Goal: Task Accomplishment & Management: Manage account settings

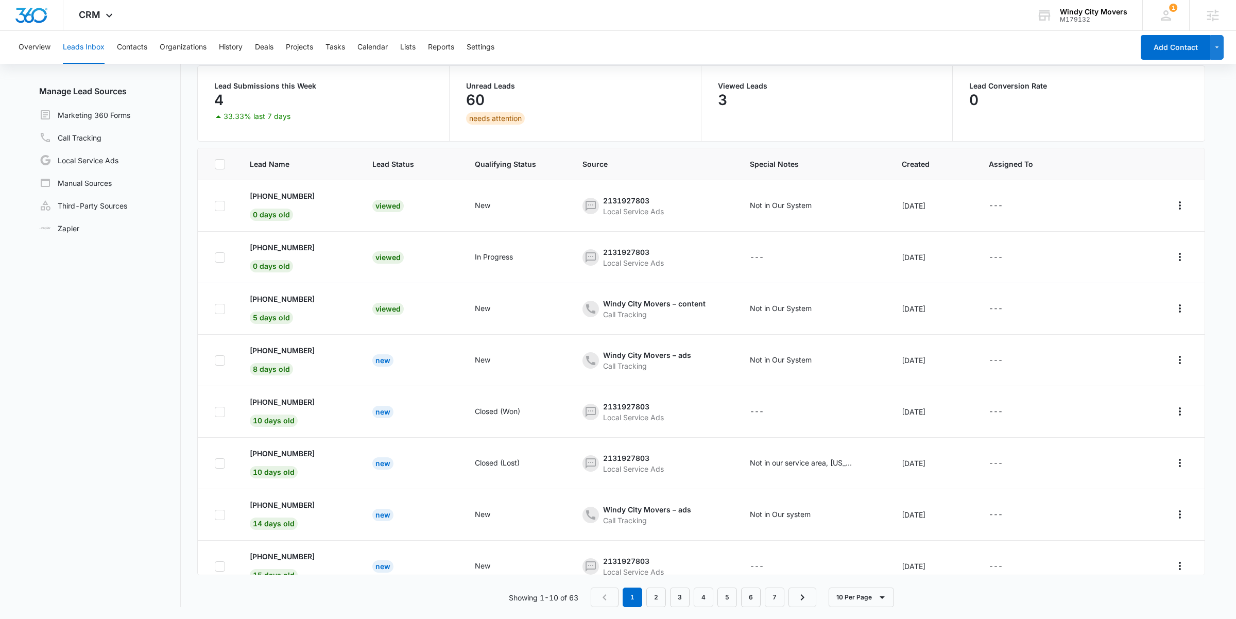
scroll to position [624, 0]
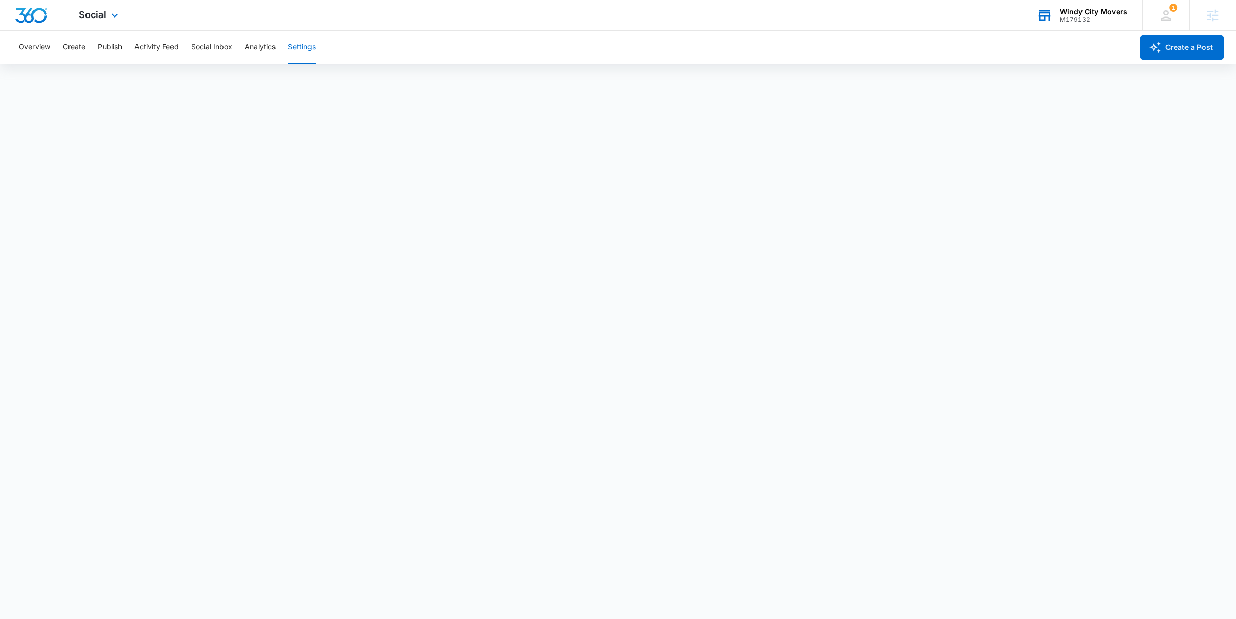
click at [1057, 14] on div "Windy City Movers M179132 Your Accounts View All" at bounding box center [1082, 15] width 121 height 30
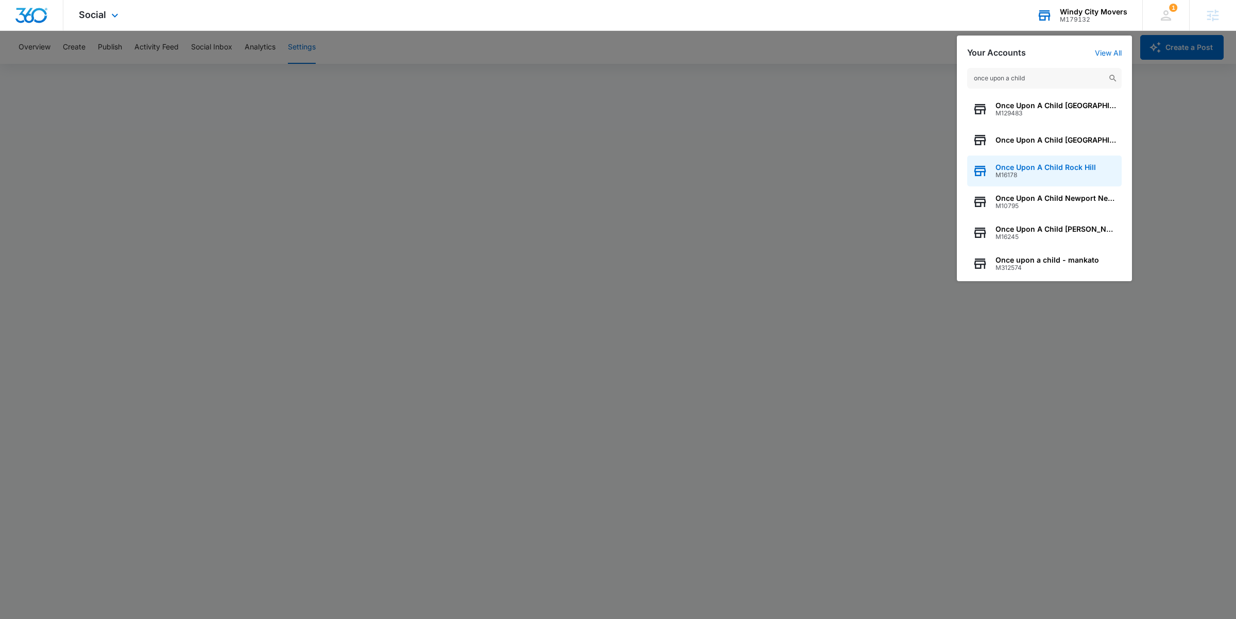
type input "once upon a child"
click at [1041, 164] on span "Once Upon A Child Rock Hill" at bounding box center [1046, 167] width 100 height 8
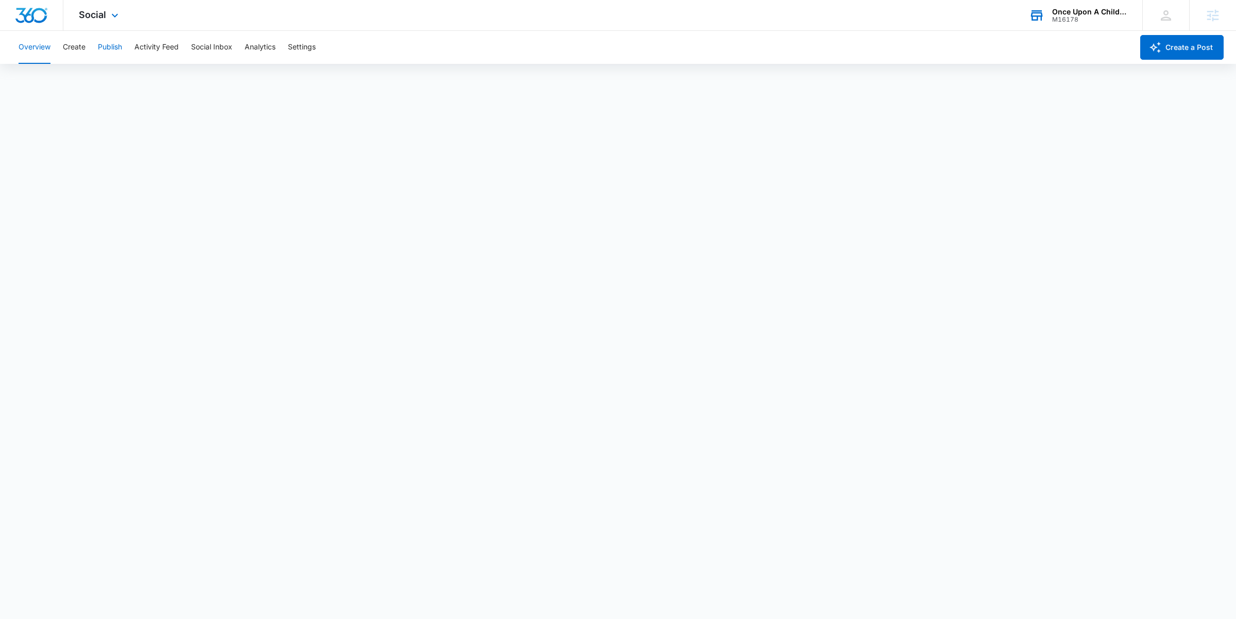
click at [110, 52] on button "Publish" at bounding box center [110, 47] width 24 height 33
click at [210, 46] on button "Social Inbox" at bounding box center [211, 47] width 41 height 33
click at [310, 49] on button "Settings" at bounding box center [302, 47] width 28 height 33
click at [1029, 21] on icon at bounding box center [1036, 15] width 15 height 15
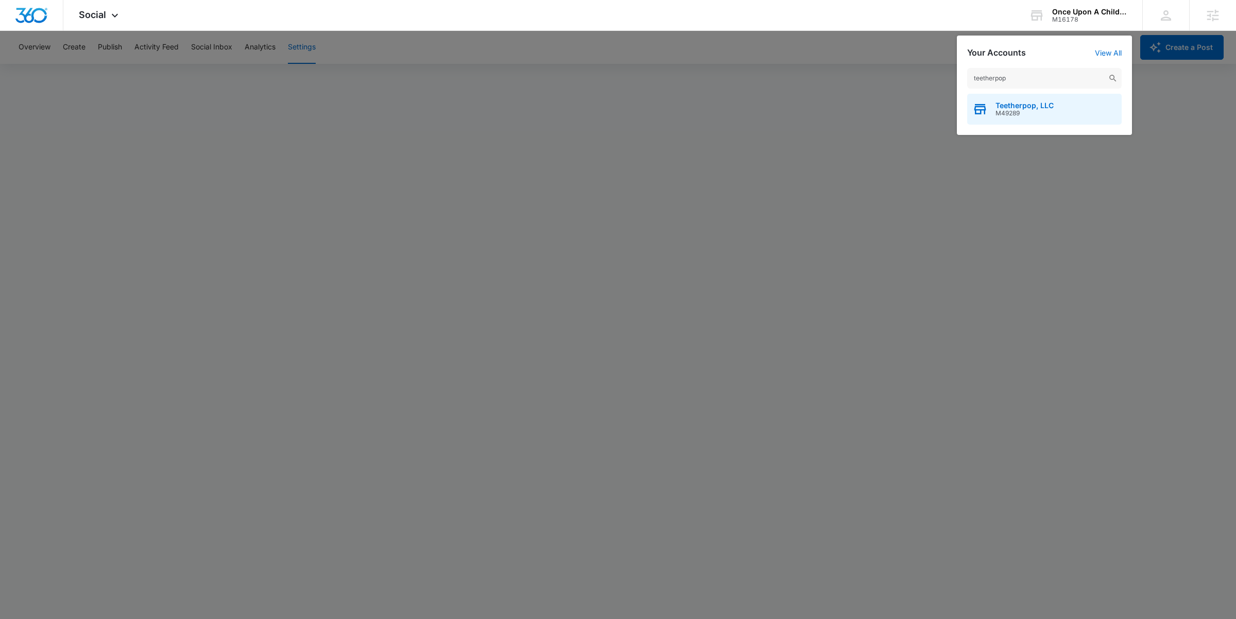
type input "teetherpop"
click at [1004, 116] on span "M49289" at bounding box center [1025, 113] width 58 height 7
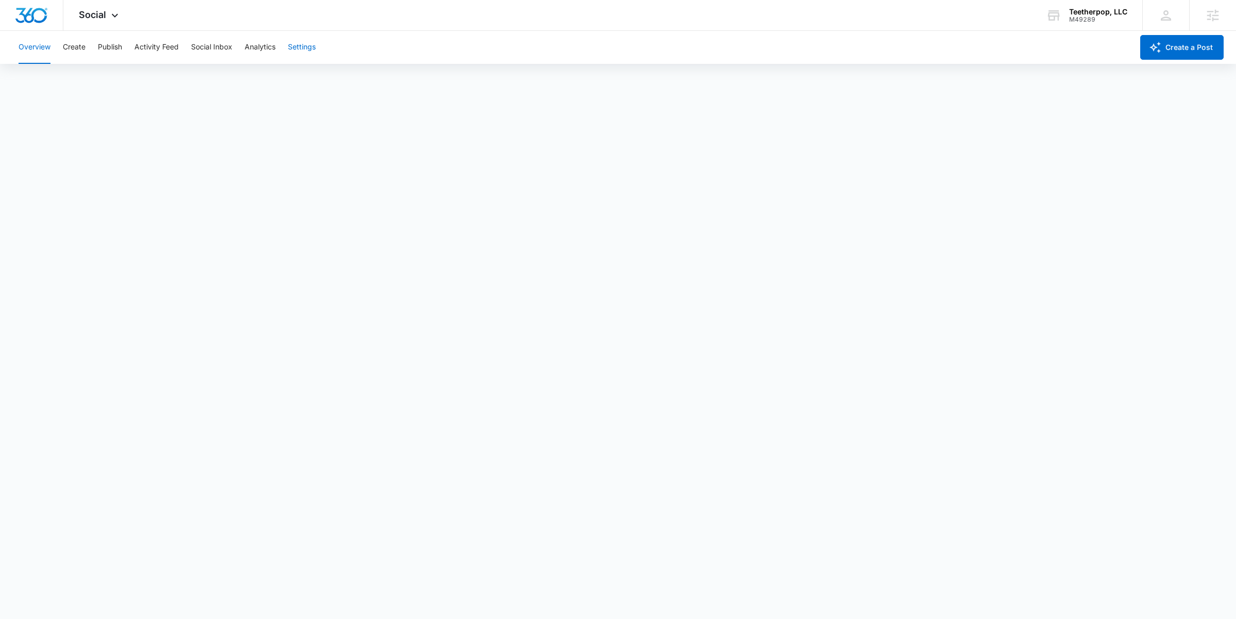
click at [310, 48] on button "Settings" at bounding box center [302, 47] width 28 height 33
